Goal: Browse casually

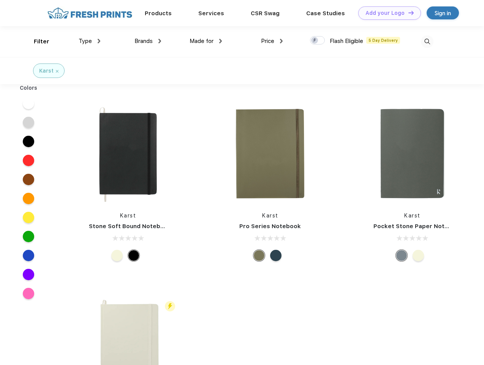
scroll to position [0, 0]
click at [387, 13] on link "Add your Logo Design Tool" at bounding box center [389, 12] width 63 height 13
click at [0, 0] on div "Design Tool" at bounding box center [0, 0] width 0 height 0
click at [408, 13] on link "Add your Logo Design Tool" at bounding box center [389, 12] width 63 height 13
click at [36, 41] on div "Filter" at bounding box center [42, 41] width 16 height 9
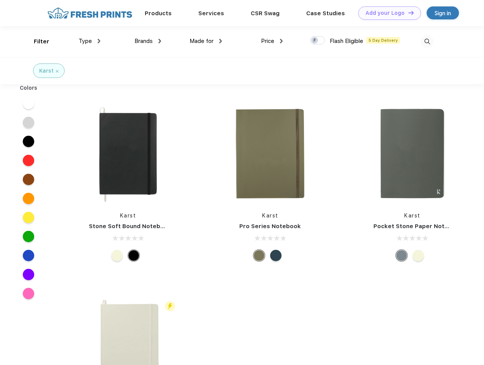
click at [90, 41] on span "Type" at bounding box center [85, 41] width 13 height 7
click at [148, 41] on span "Brands" at bounding box center [143, 41] width 18 height 7
click at [206, 41] on span "Made for" at bounding box center [202, 41] width 24 height 7
click at [272, 41] on span "Price" at bounding box center [267, 41] width 13 height 7
click at [318, 41] on div at bounding box center [317, 40] width 15 height 8
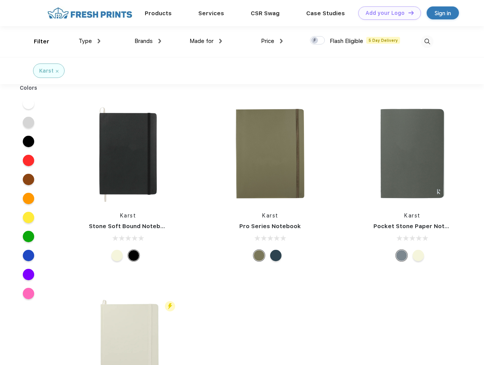
click at [315, 41] on input "checkbox" at bounding box center [312, 38] width 5 height 5
click at [427, 41] on img at bounding box center [427, 41] width 13 height 13
